Goal: Task Accomplishment & Management: Use online tool/utility

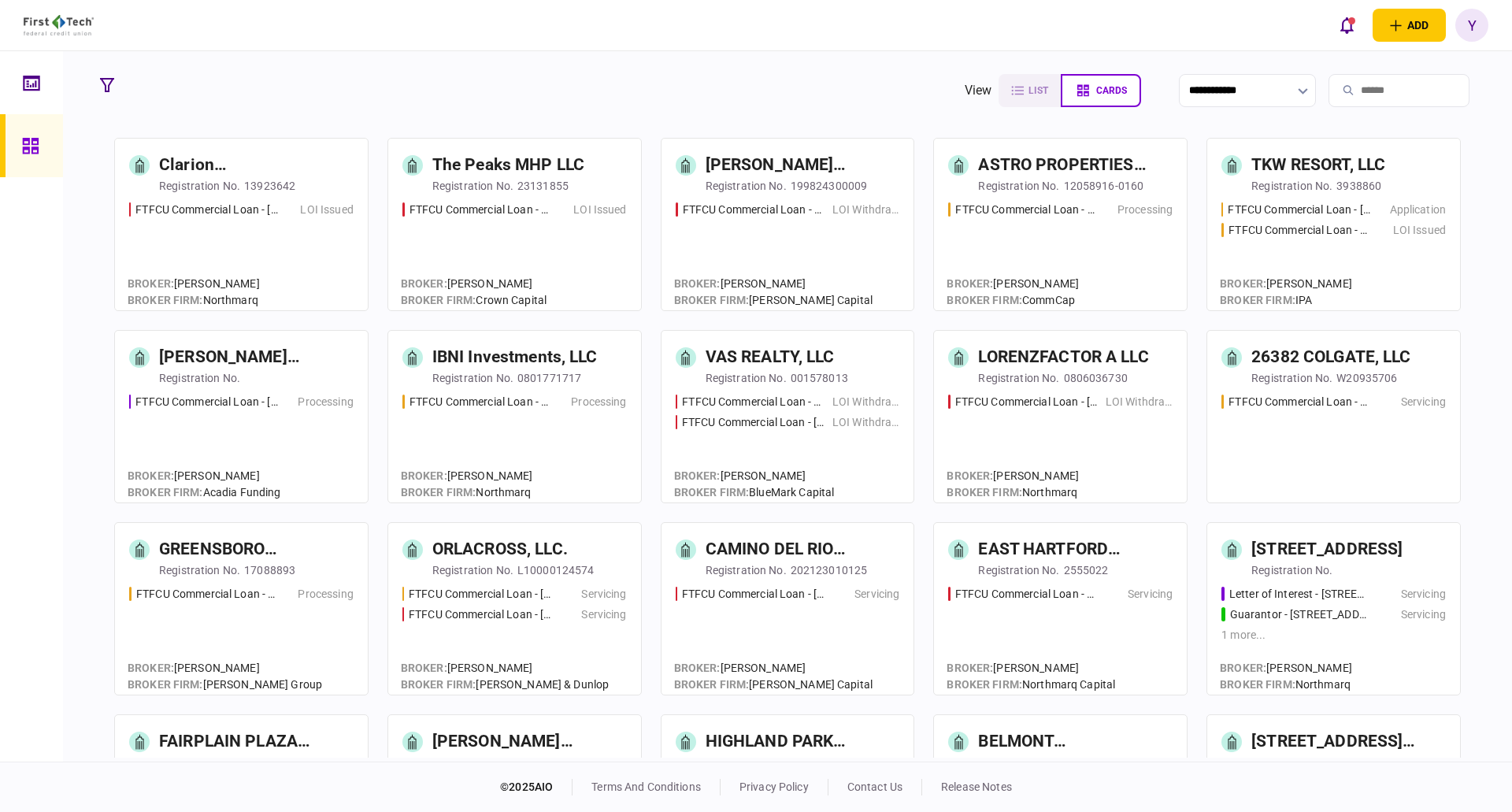
click at [1334, 85] on input "search" at bounding box center [1400, 91] width 141 height 33
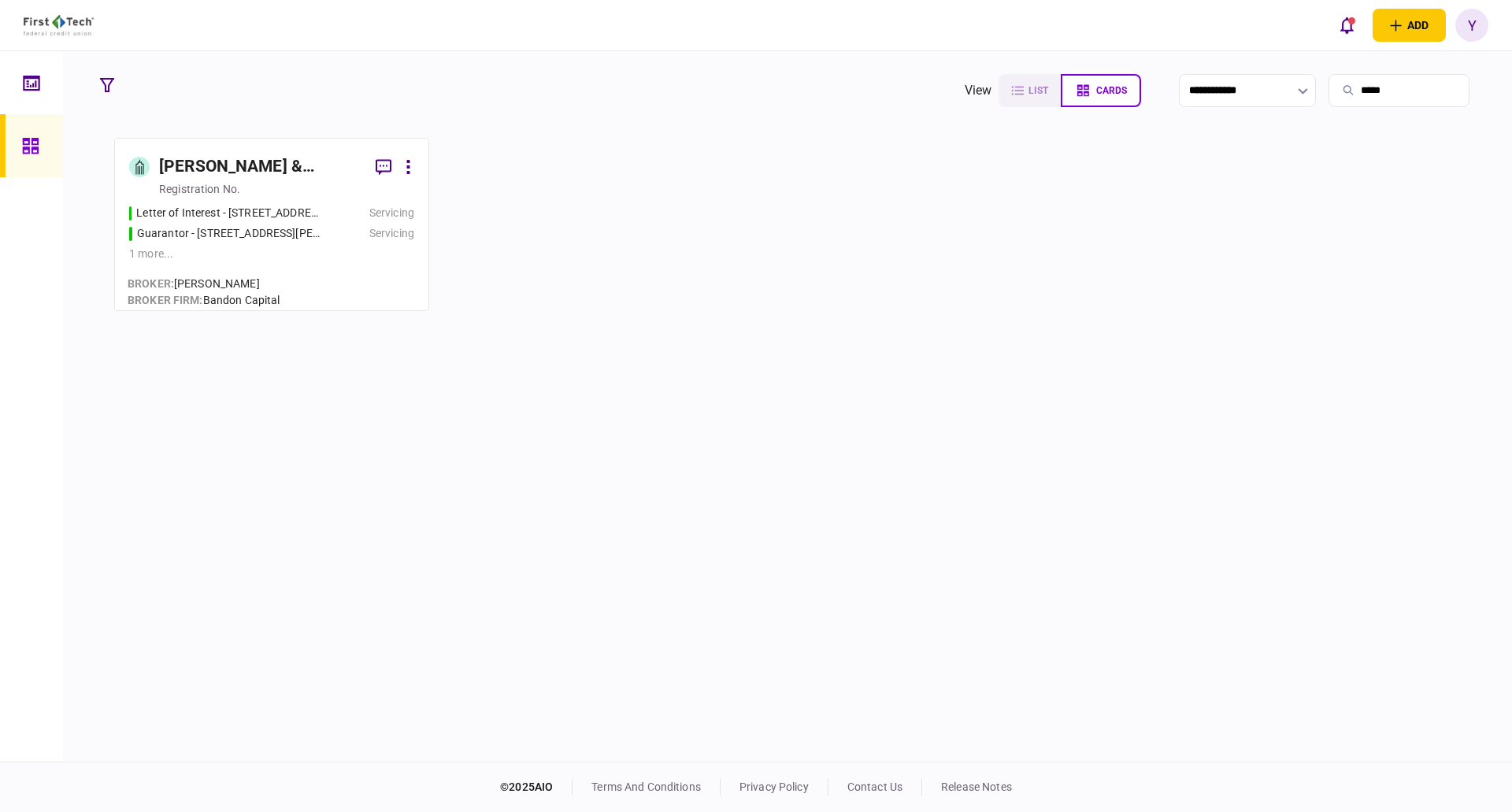
type input "*****"
click at [240, 163] on div "[PERSON_NAME] & [PERSON_NAME] Investment Co" at bounding box center [260, 166] width 204 height 25
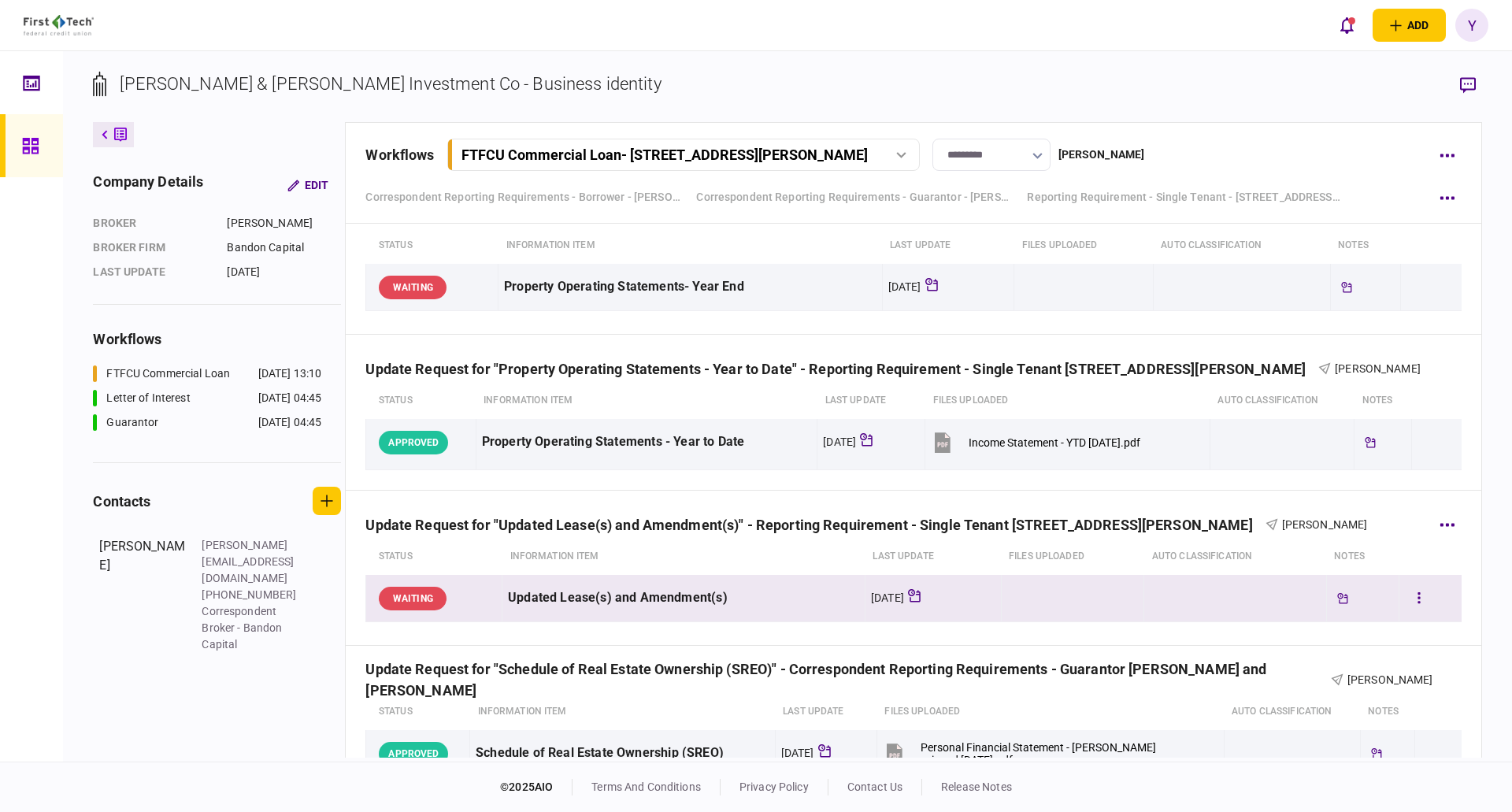
scroll to position [993, 0]
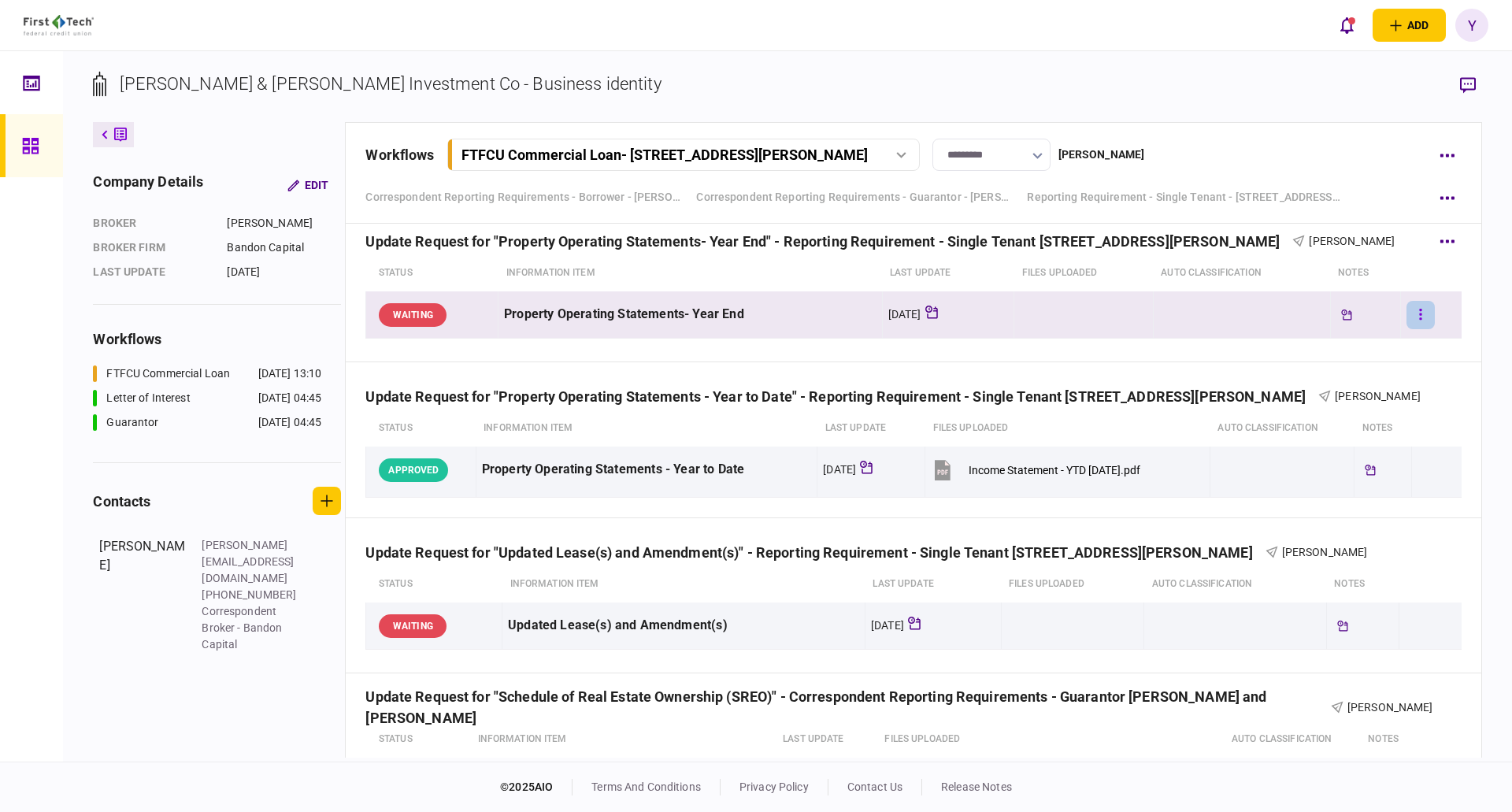
click at [1417, 314] on button "button" at bounding box center [1421, 315] width 29 height 29
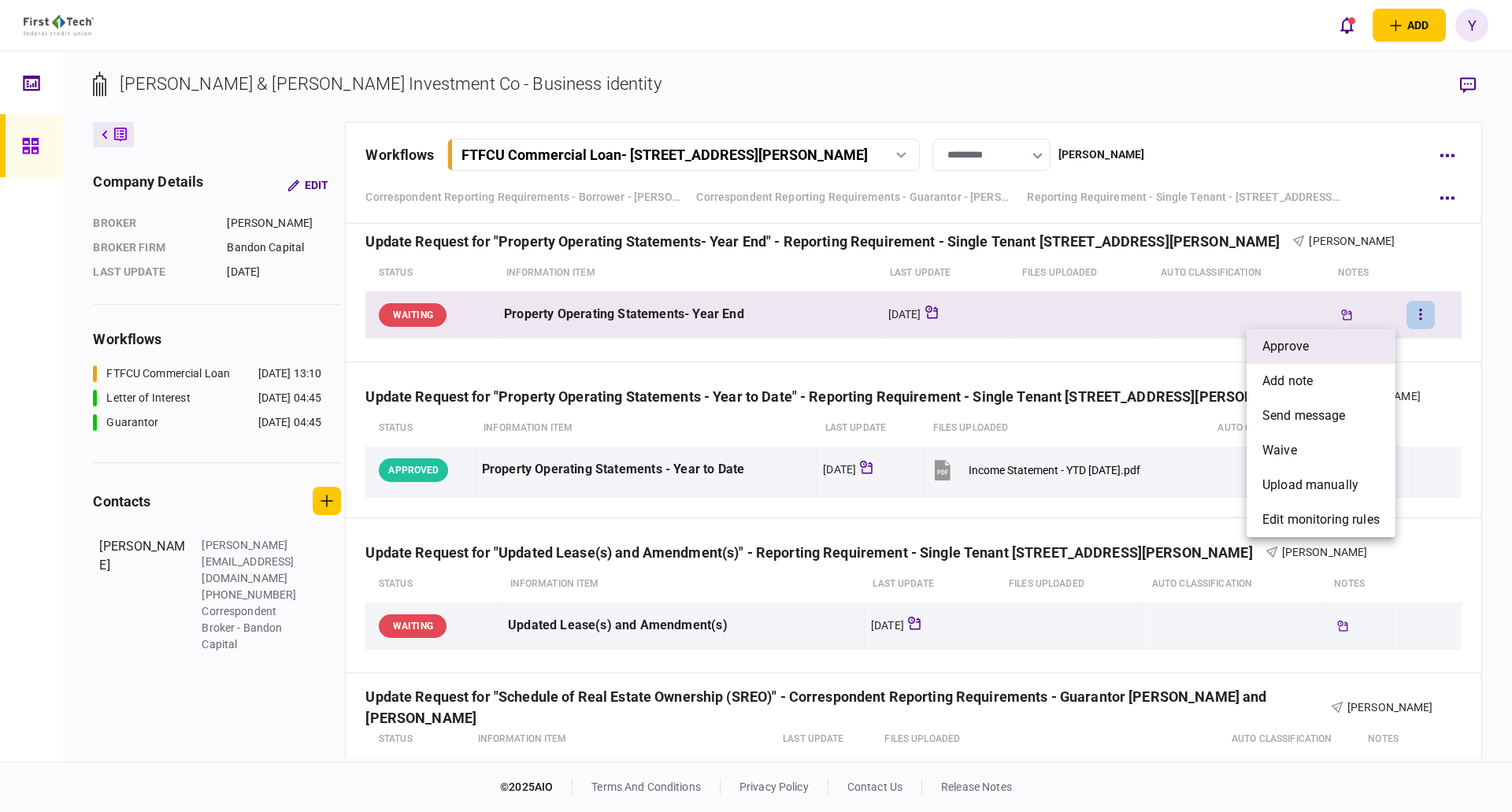
click at [1283, 348] on span "approve" at bounding box center [1286, 347] width 46 height 19
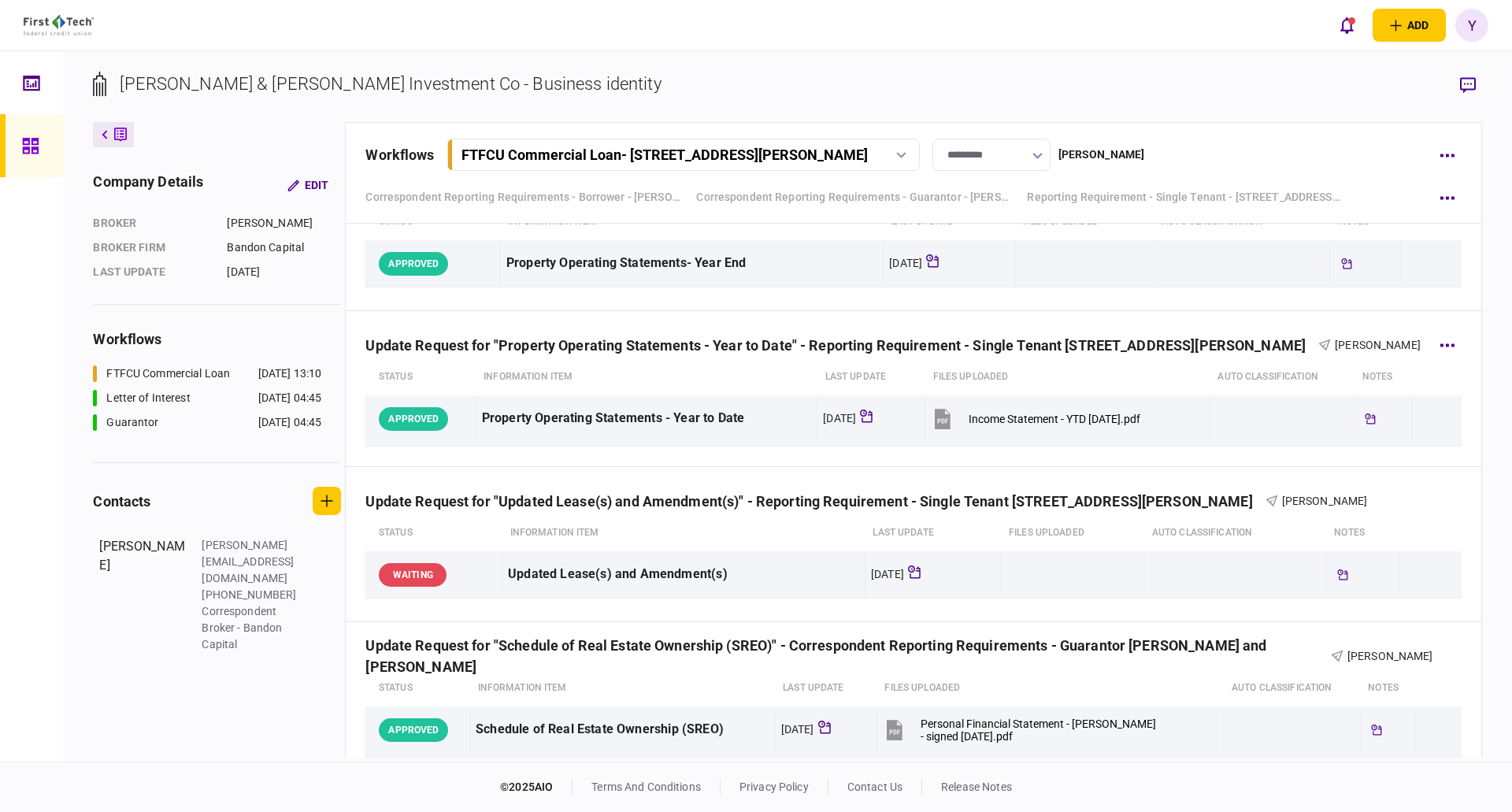
scroll to position [1071, 0]
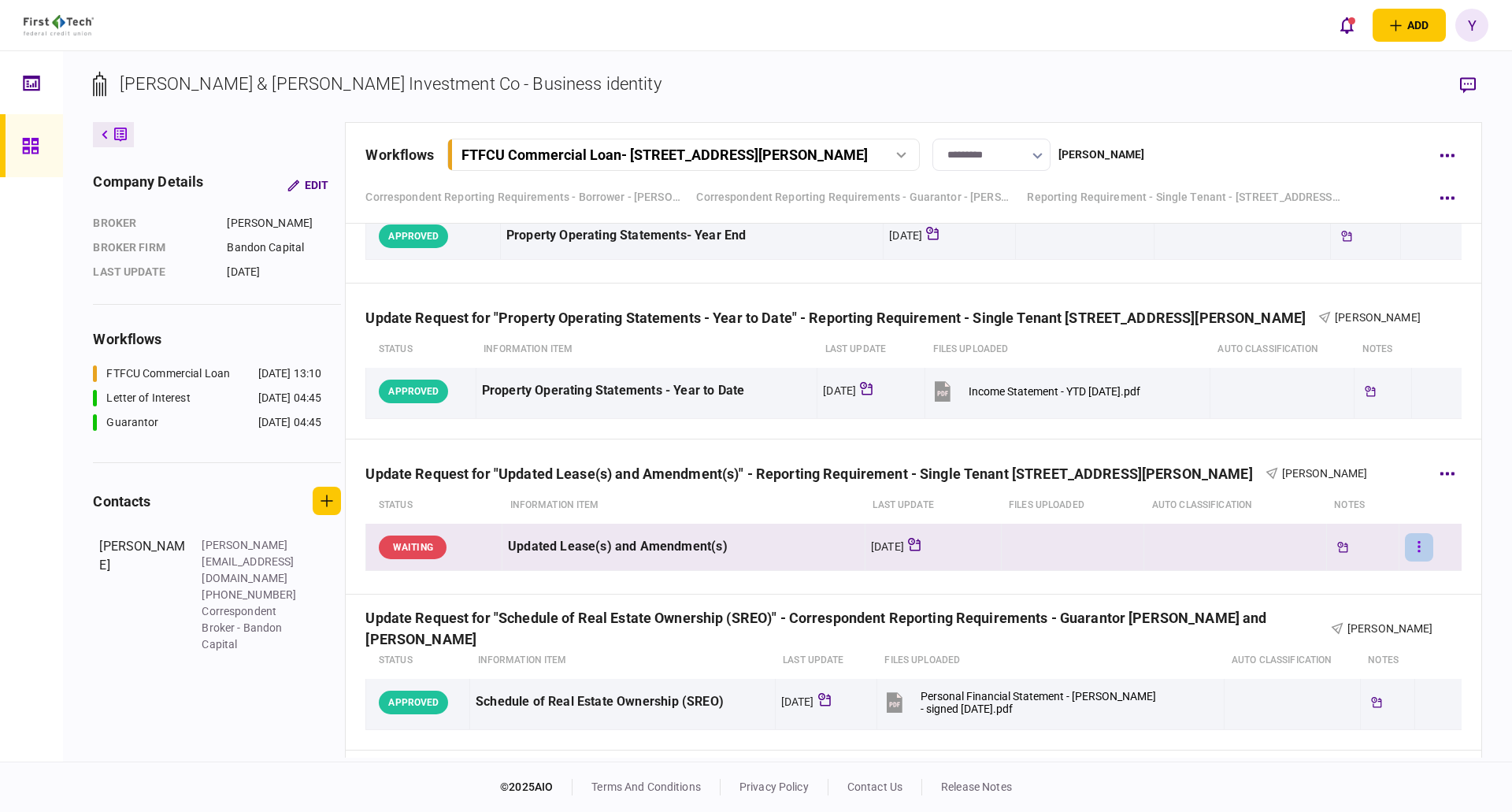
click at [1411, 547] on button "button" at bounding box center [1419, 547] width 29 height 29
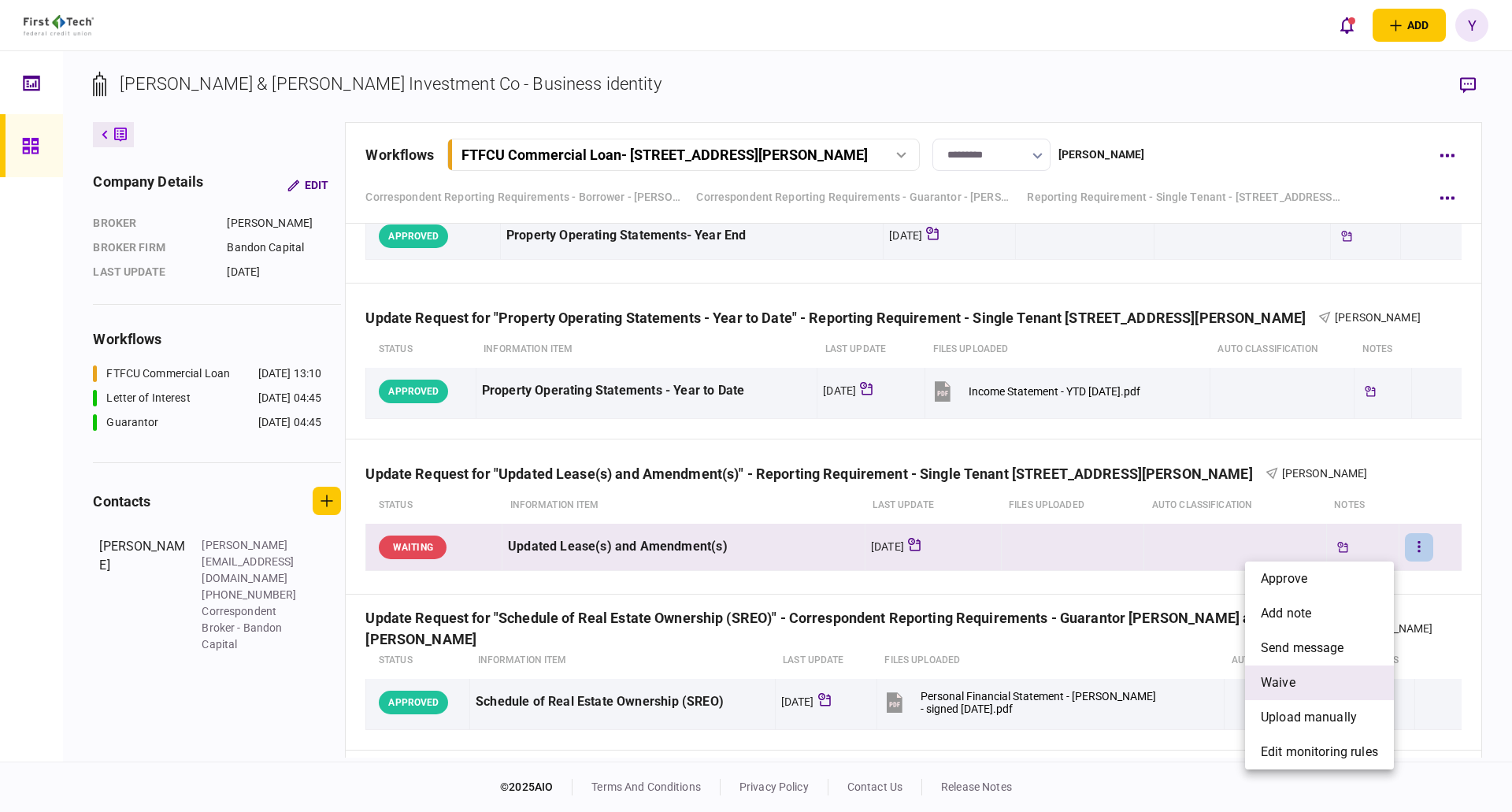
click at [1294, 688] on span "waive" at bounding box center [1278, 683] width 34 height 19
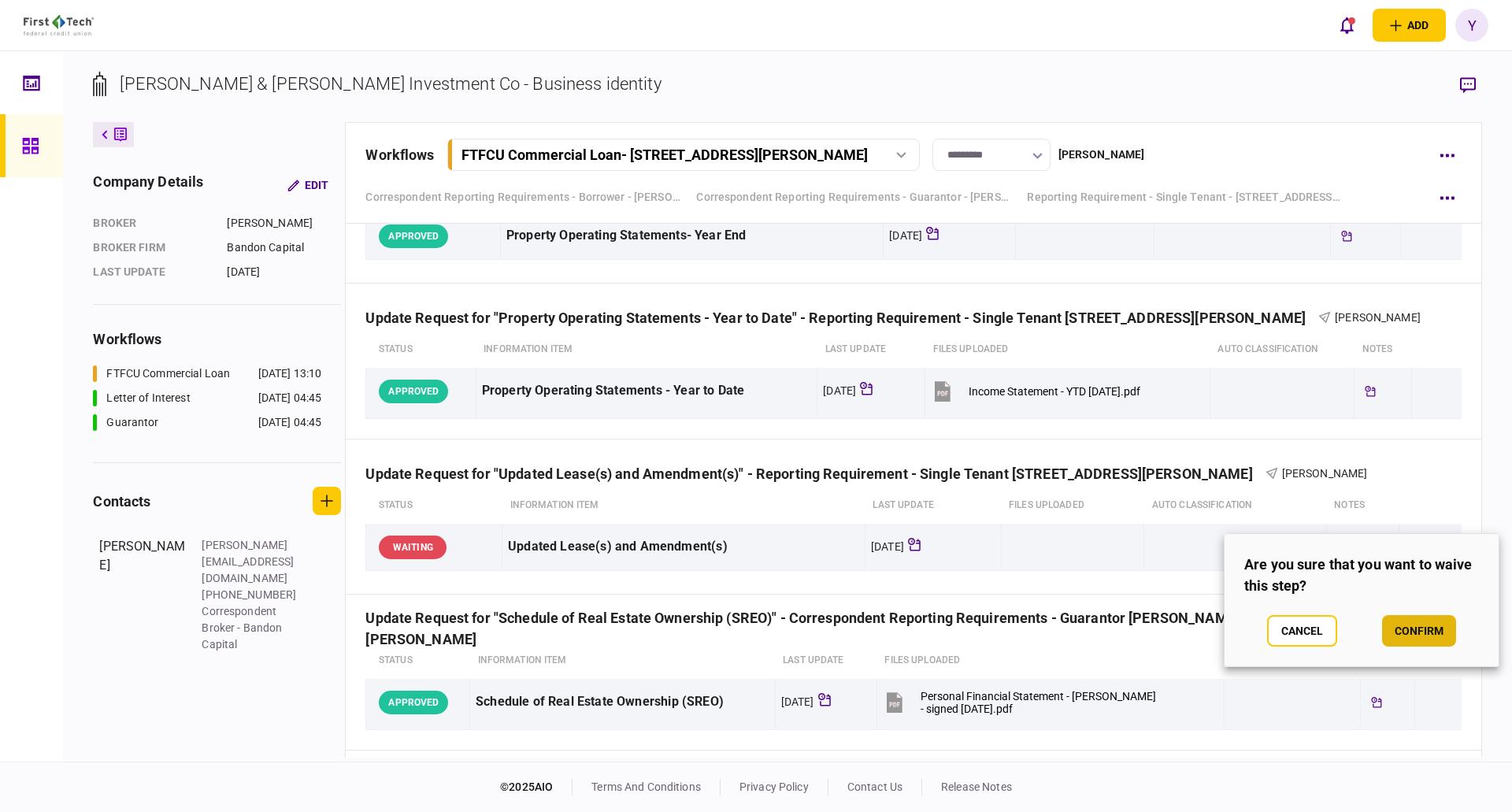
click at [1393, 630] on button "confirm" at bounding box center [1419, 631] width 74 height 32
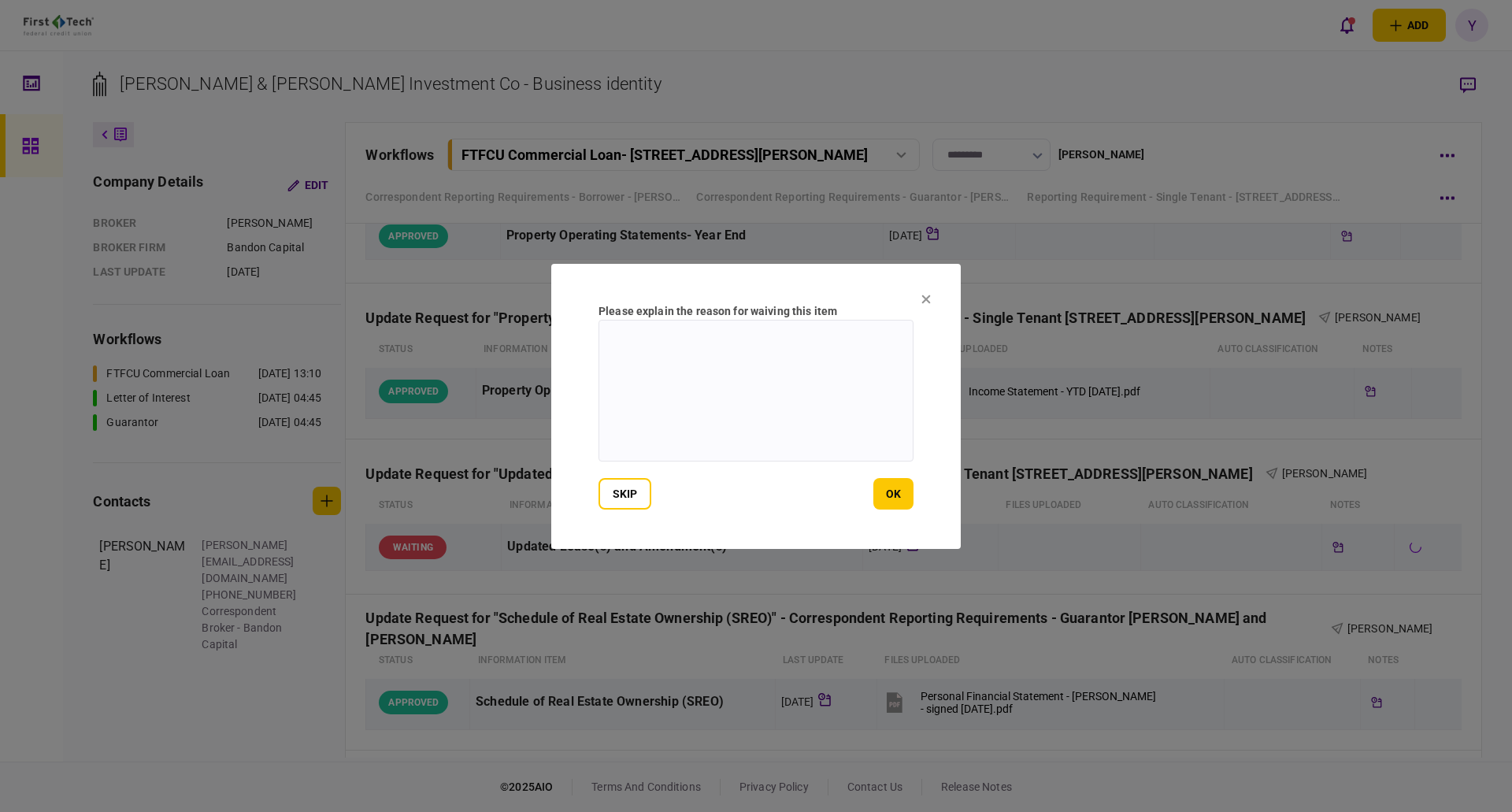
click at [687, 348] on textarea at bounding box center [756, 390] width 315 height 142
type textarea "**********"
click at [894, 492] on button "ok" at bounding box center [893, 493] width 40 height 32
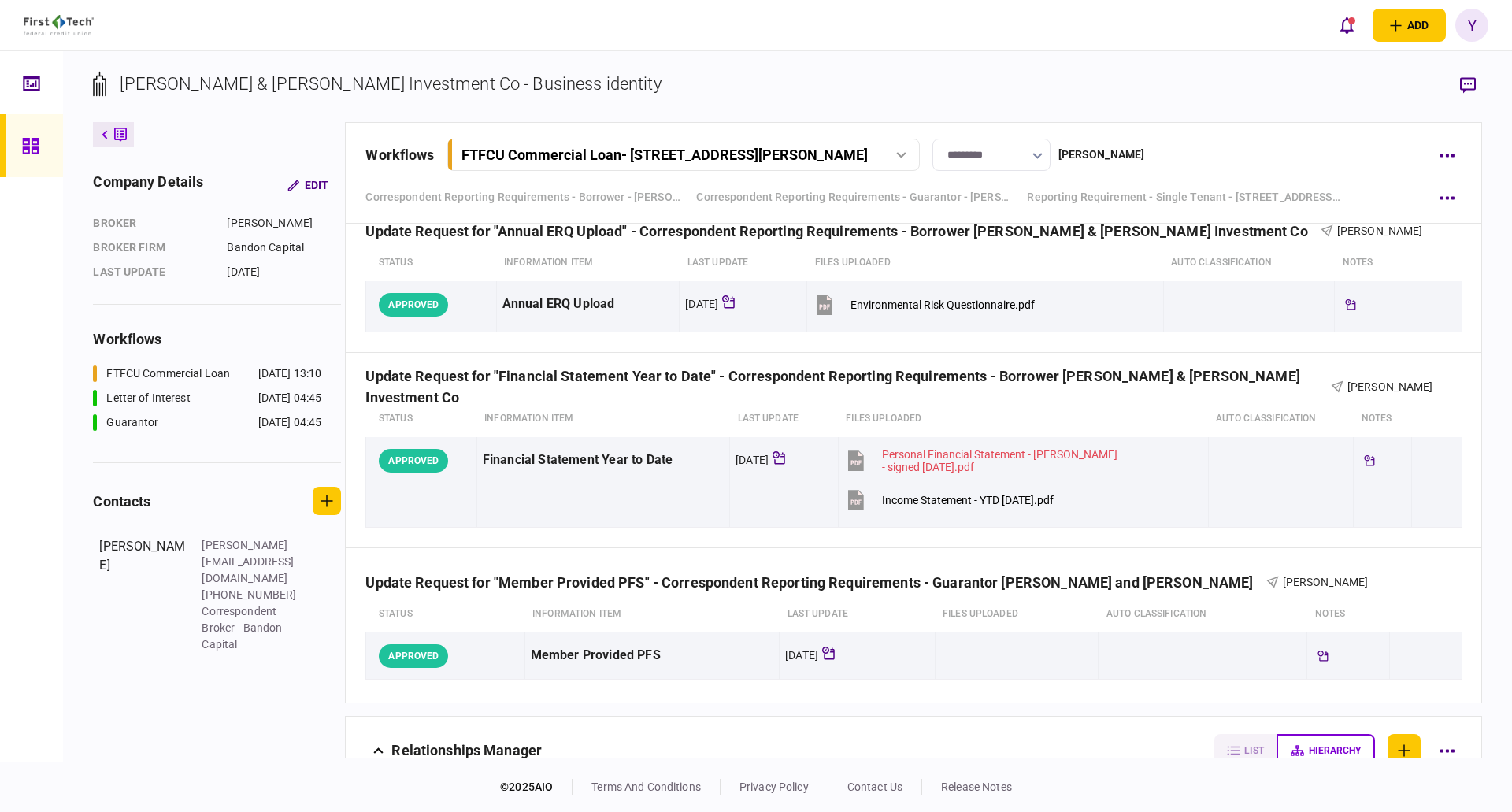
scroll to position [1229, 0]
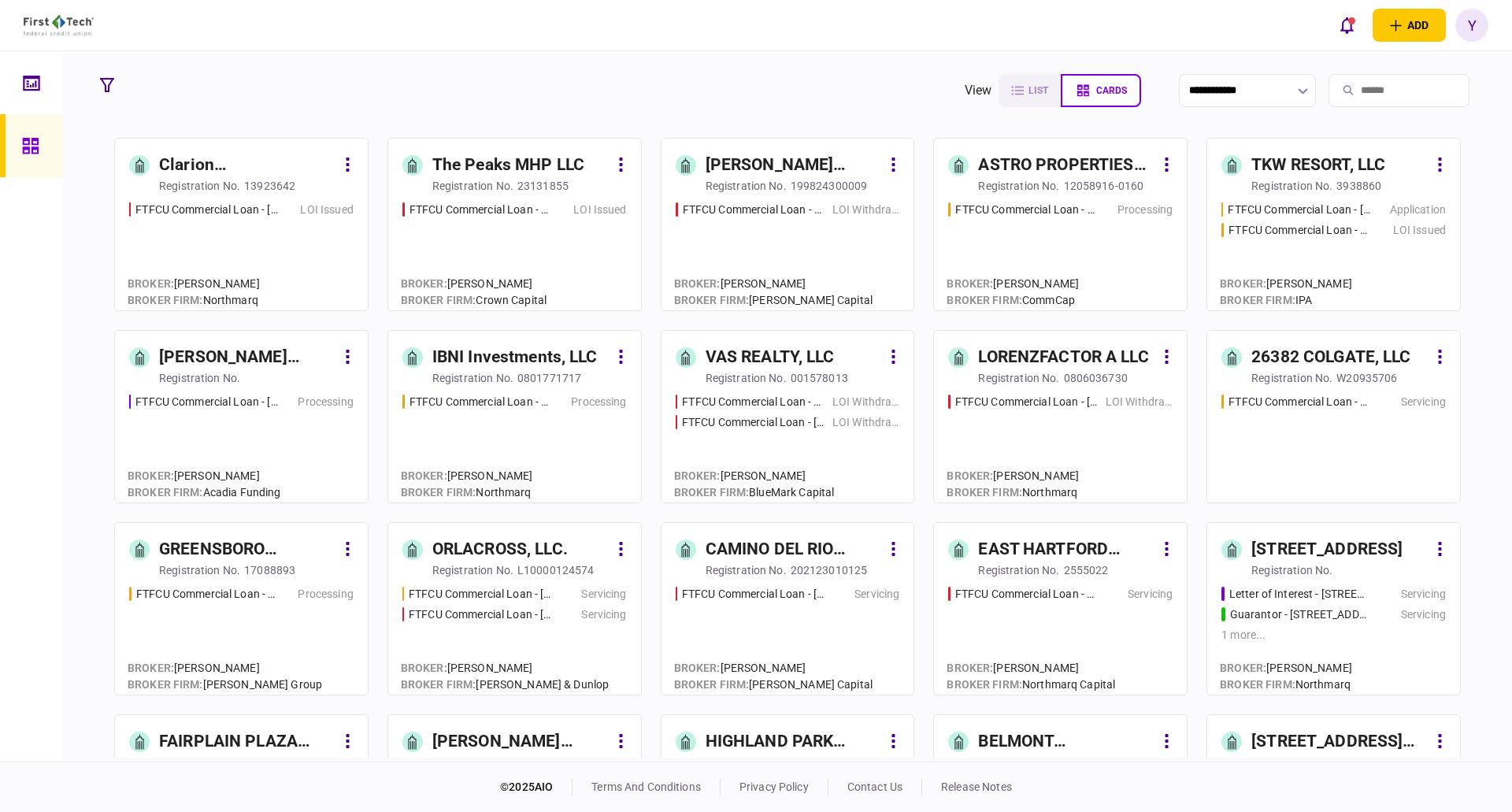
click at [1361, 81] on input "search" at bounding box center [1400, 91] width 141 height 33
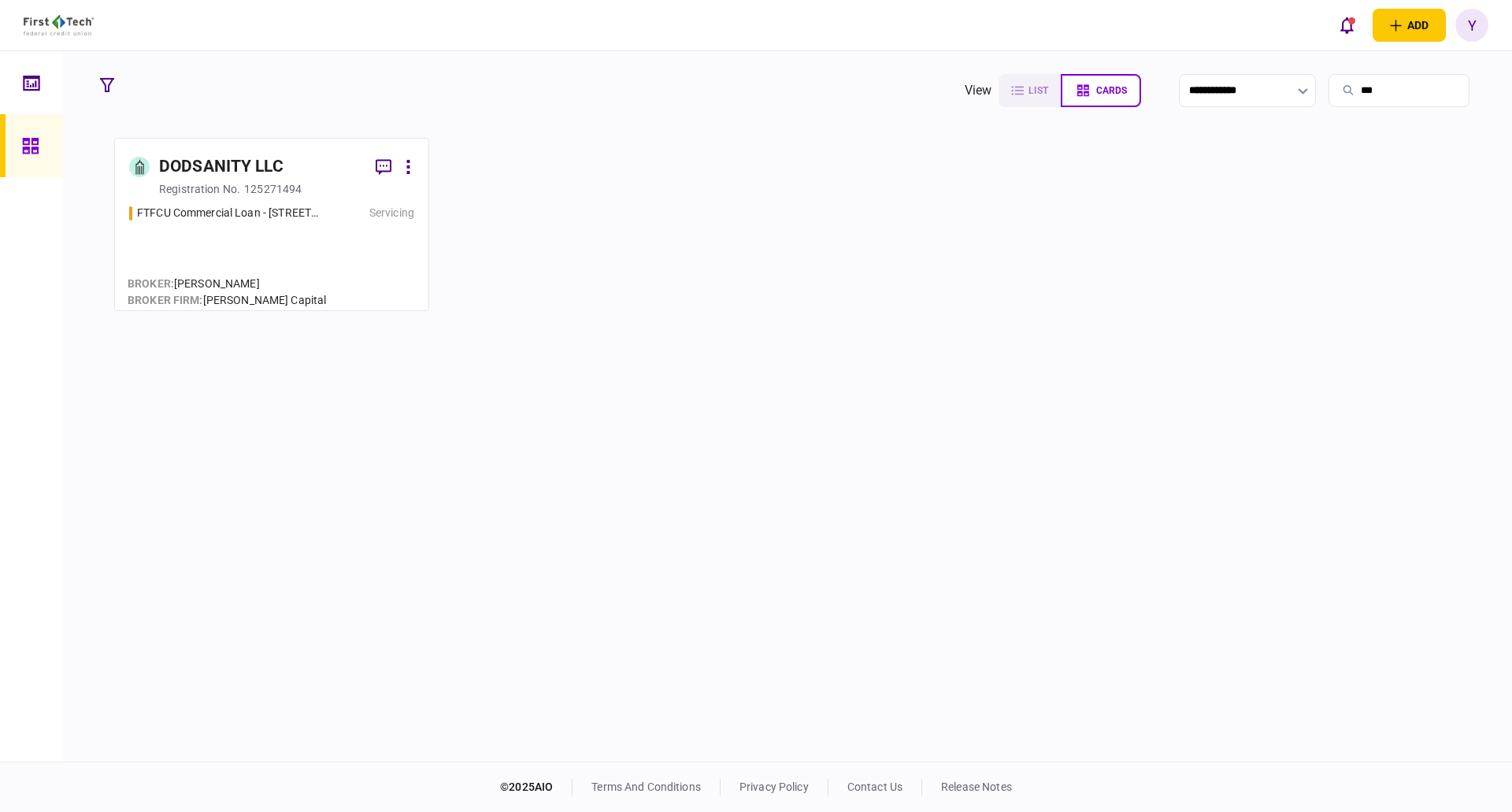
type input "***"
click at [214, 168] on div "DODSANITY LLC" at bounding box center [221, 166] width 125 height 25
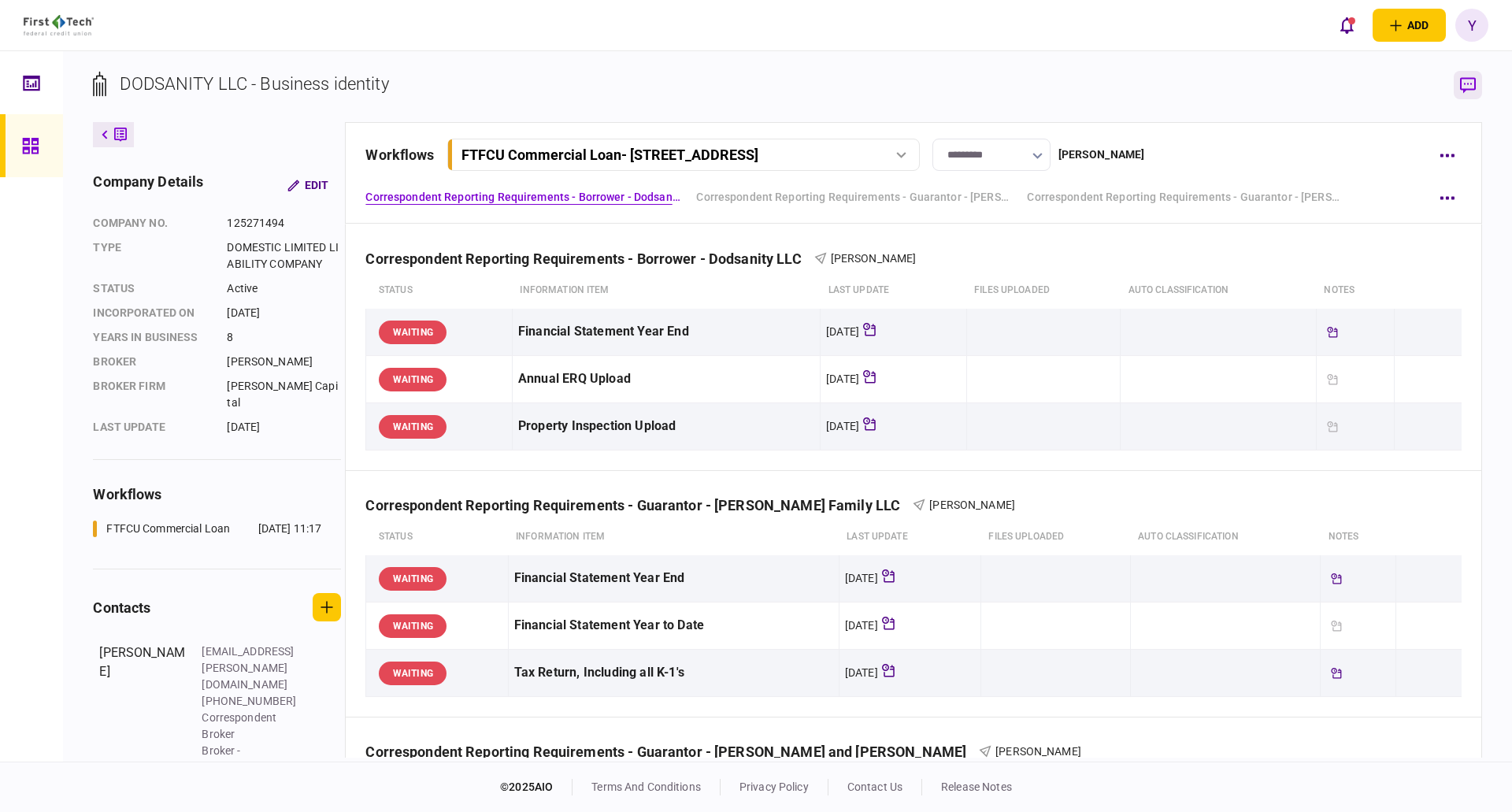
click at [1464, 83] on icon "button" at bounding box center [1467, 85] width 16 height 17
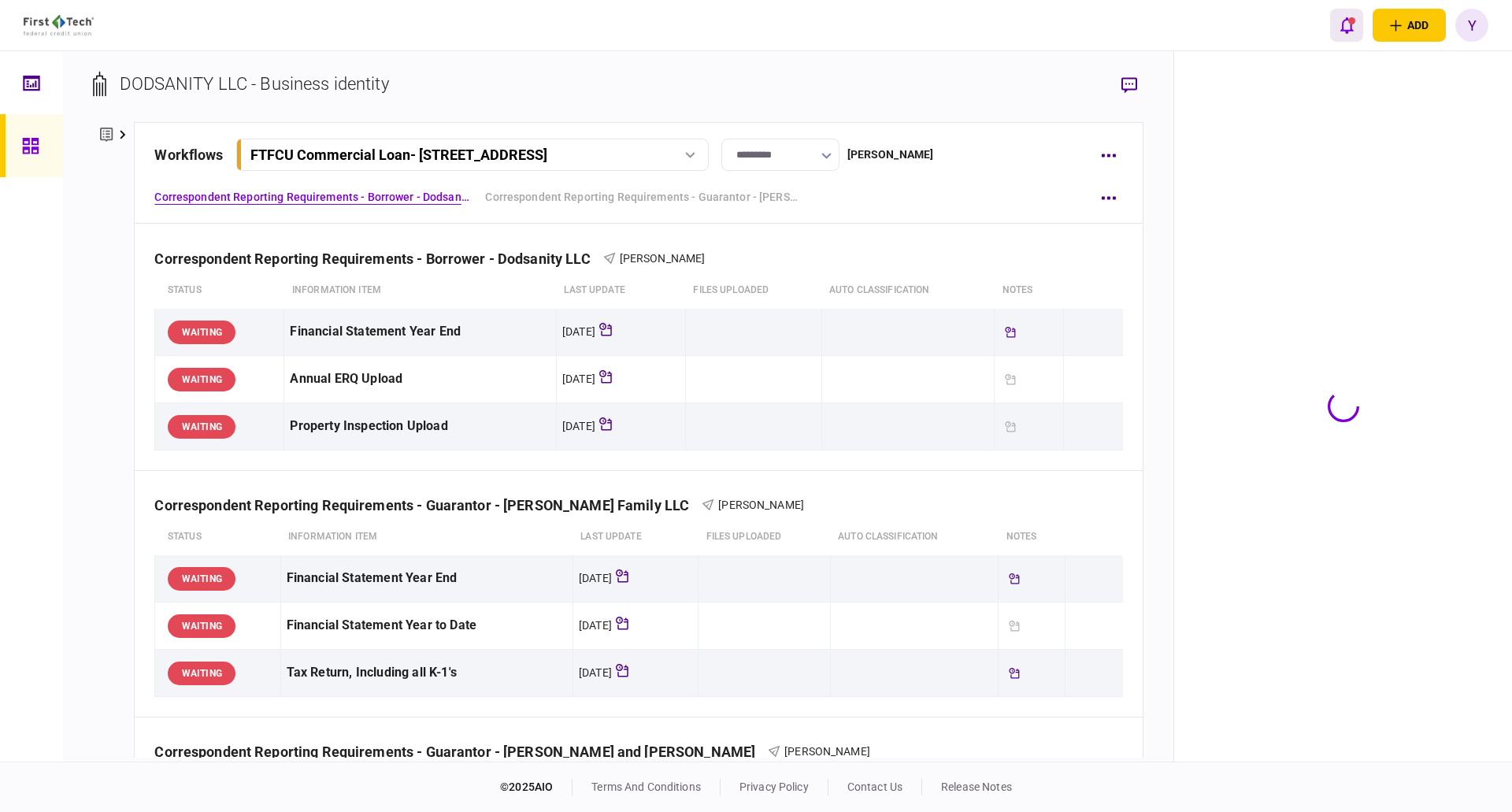
click at [1343, 18] on icon "open notifications list" at bounding box center [1347, 25] width 13 height 18
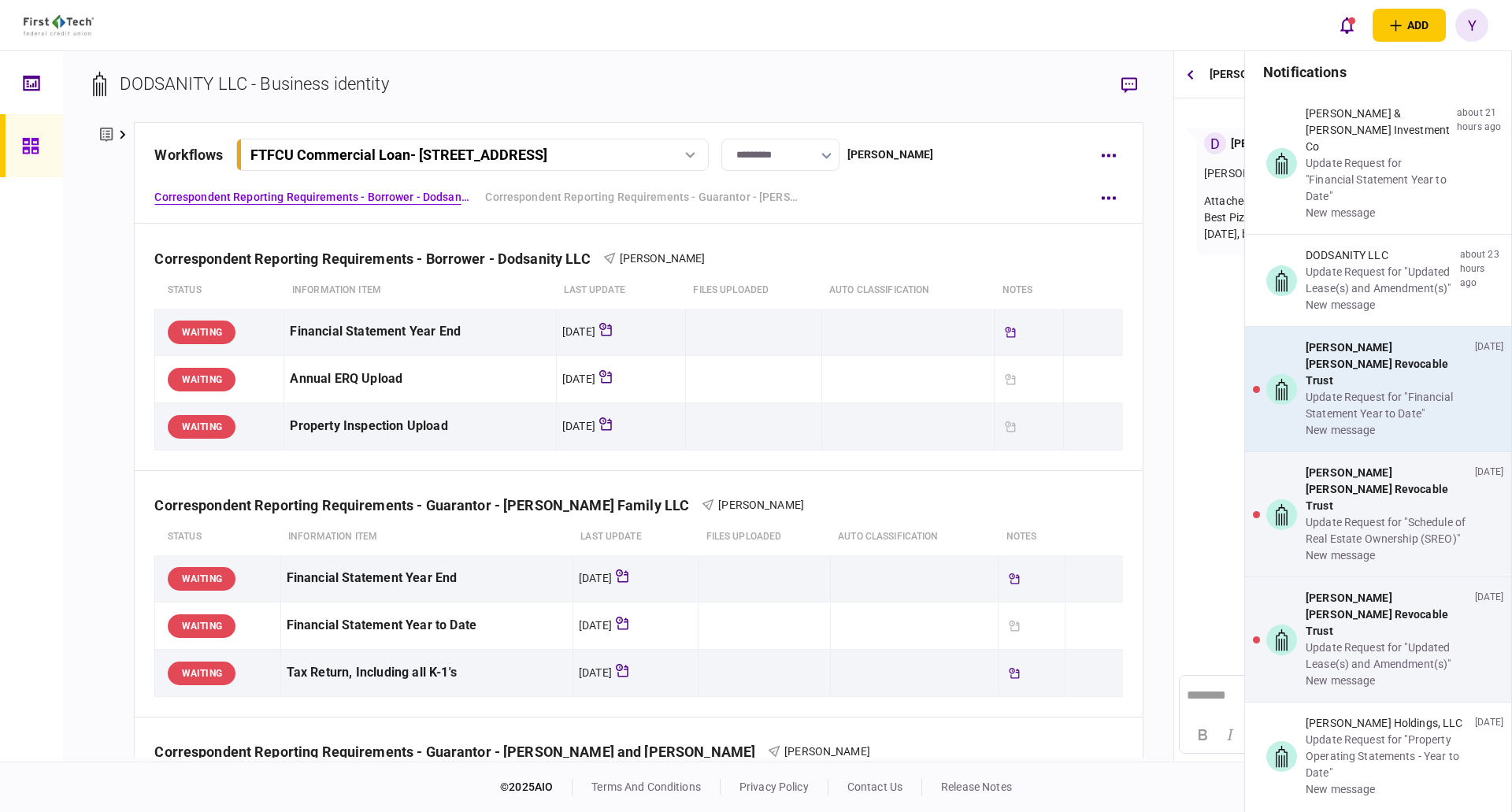
click at [1331, 389] on div "Update Request for "Financial Statement Year to Date"" at bounding box center [1387, 406] width 163 height 33
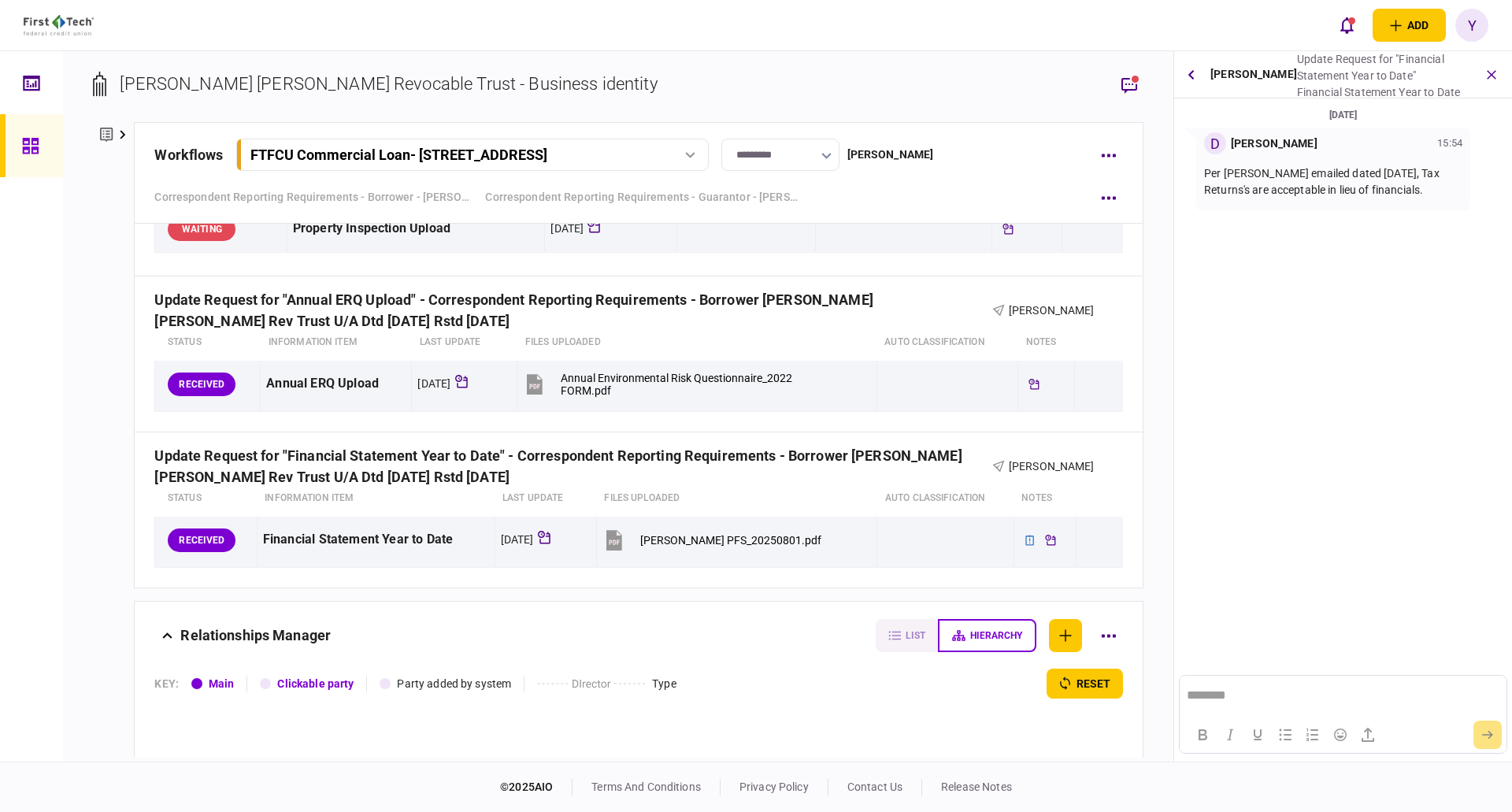
scroll to position [1811, 0]
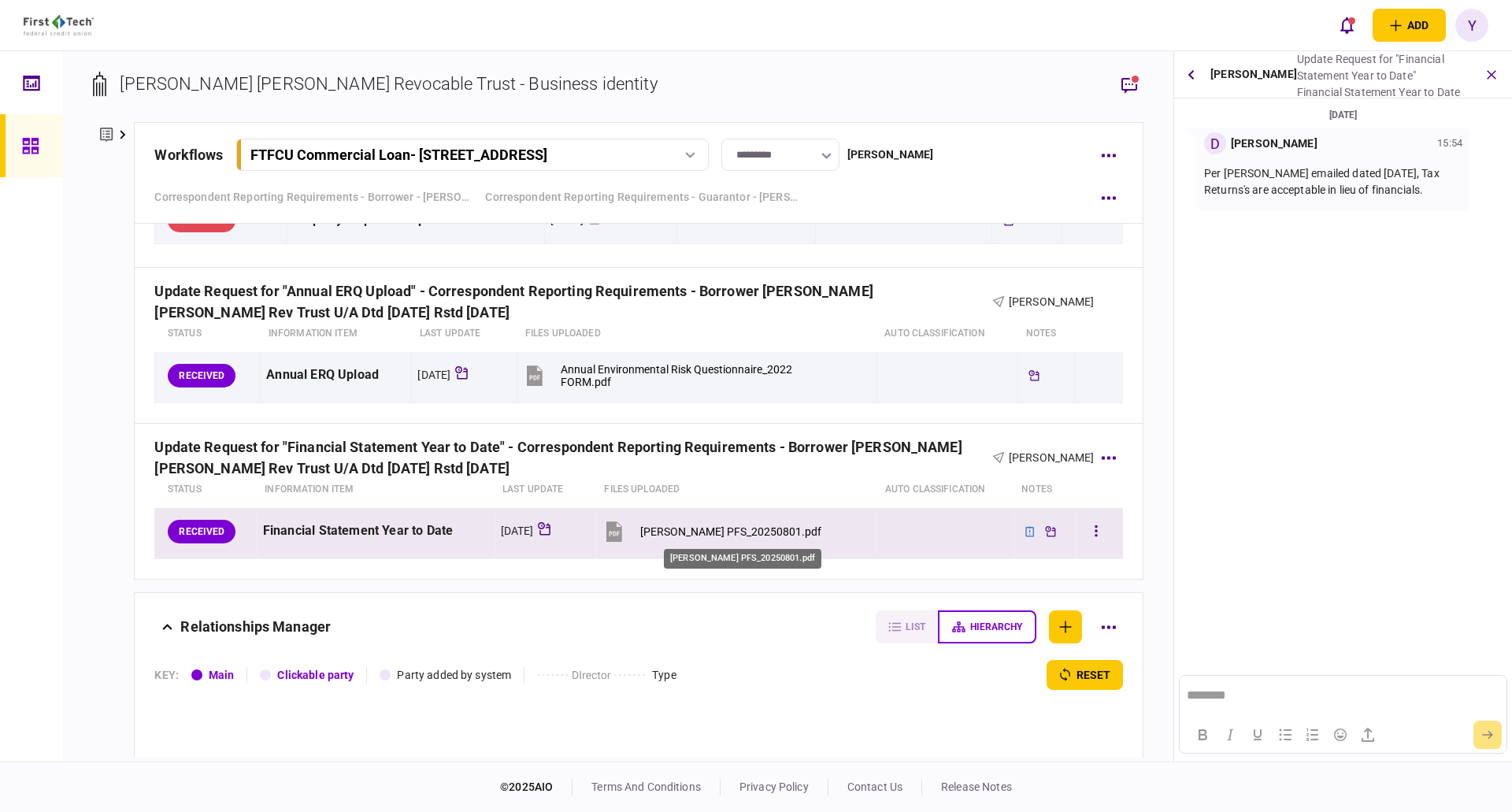
click at [740, 531] on div "[PERSON_NAME] PFS_20250801.pdf" at bounding box center [730, 531] width 181 height 13
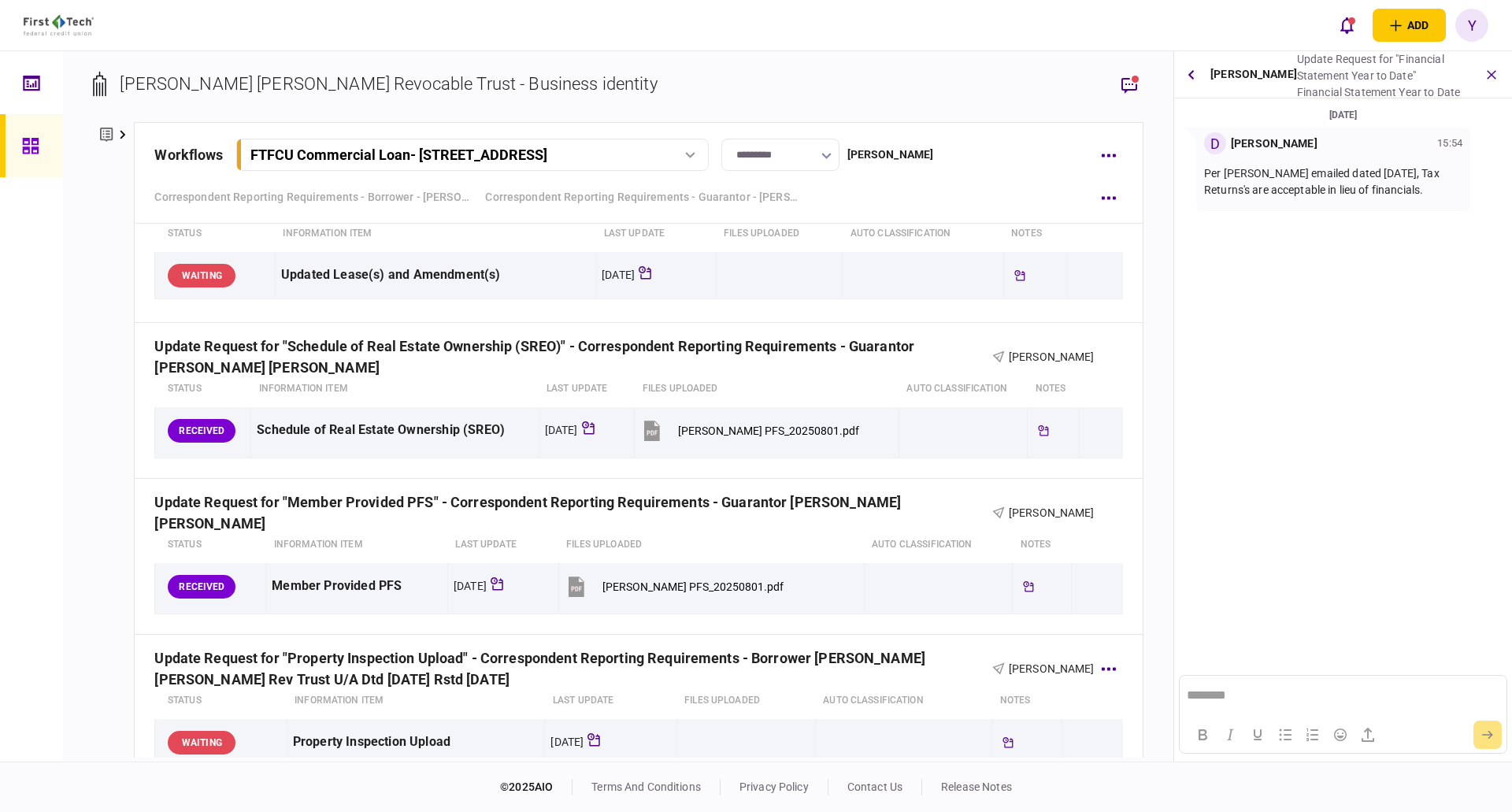
scroll to position [1339, 0]
